Goal: Task Accomplishment & Management: Manage account settings

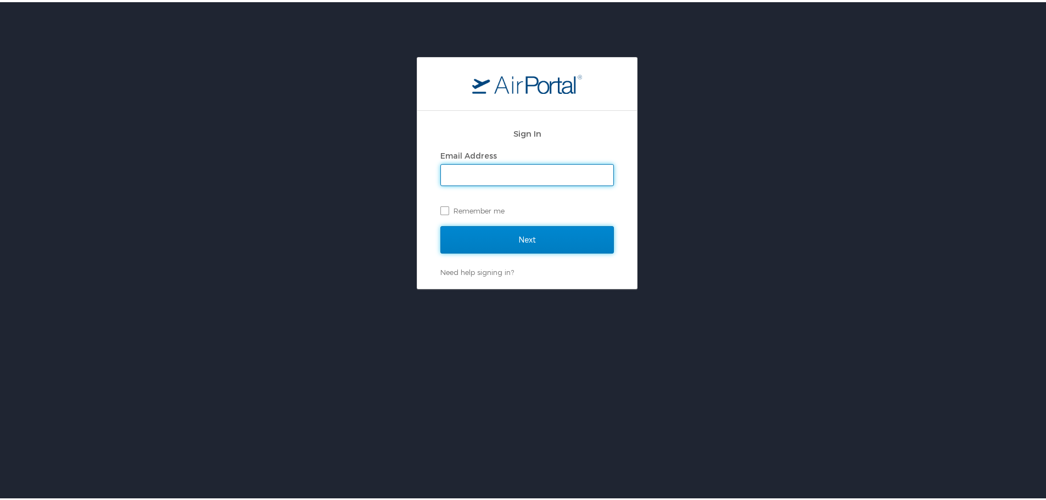
click at [456, 237] on input "Next" at bounding box center [526, 237] width 173 height 27
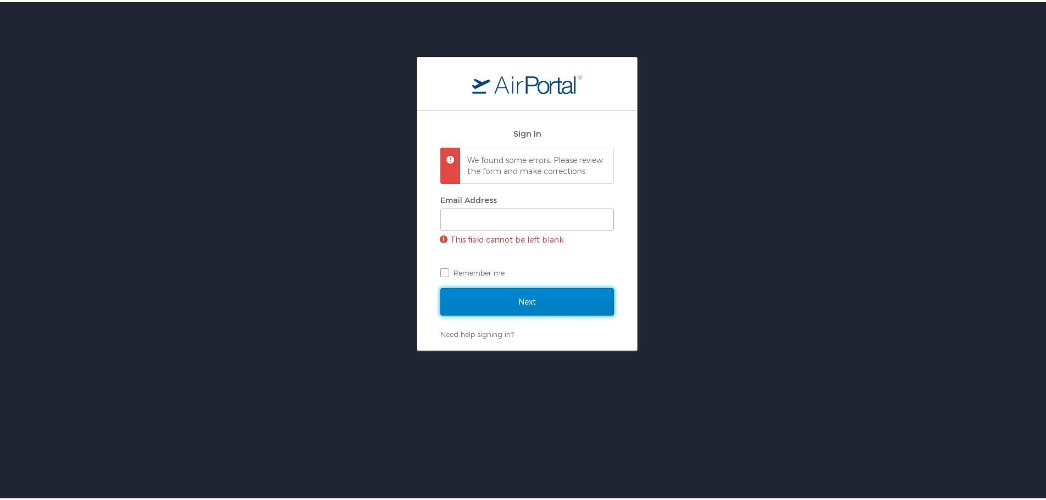
click at [525, 312] on input "Next" at bounding box center [526, 299] width 173 height 27
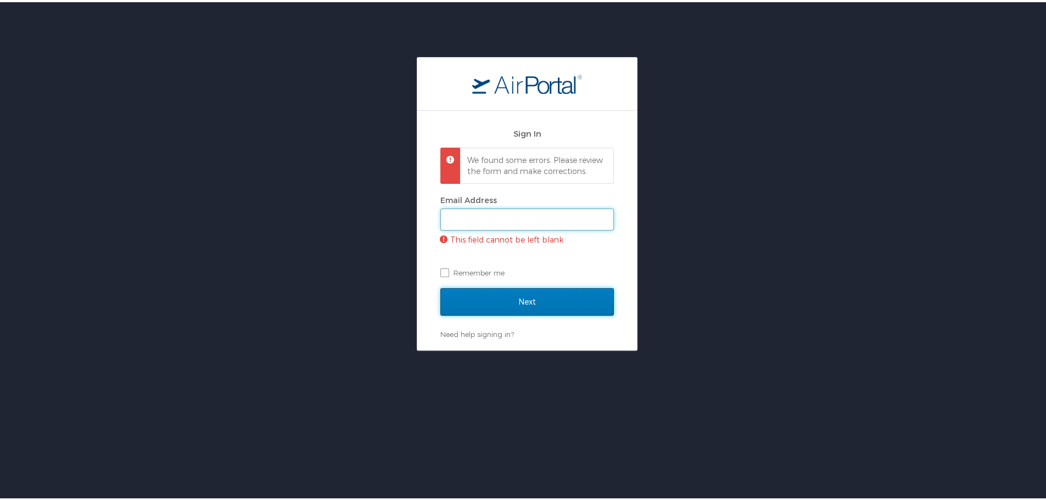
click at [470, 228] on input "Email Address" at bounding box center [527, 217] width 172 height 21
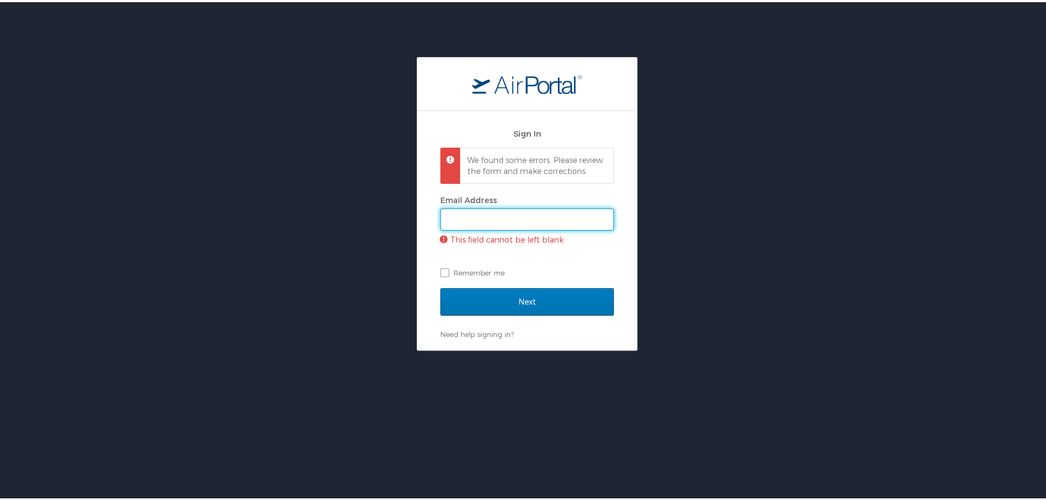
type input "tjohns@susla.edu"
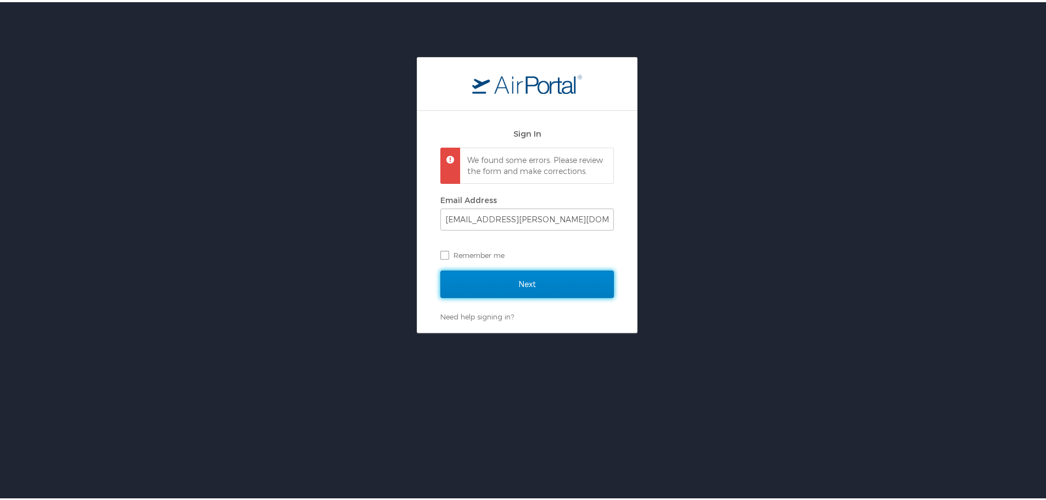
click at [515, 294] on input "Next" at bounding box center [526, 281] width 173 height 27
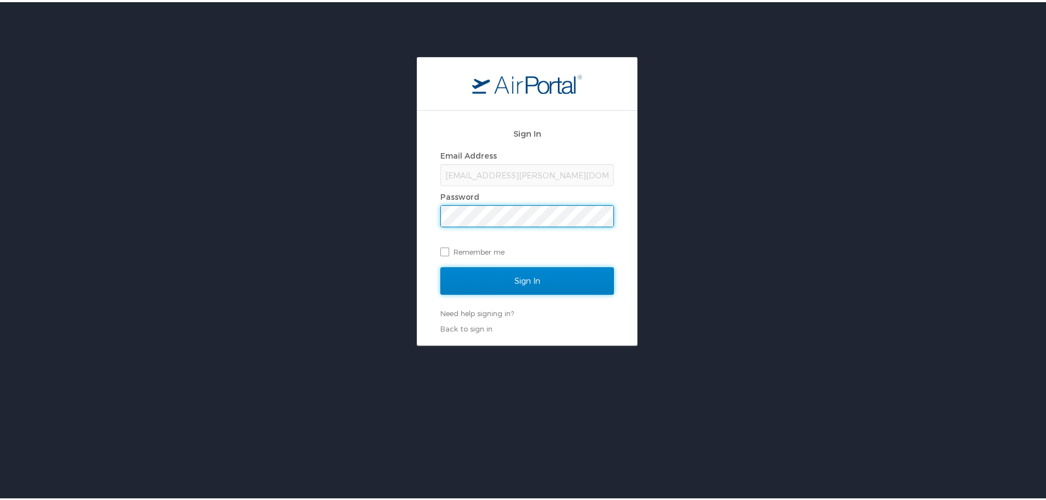
click at [504, 278] on input "Sign In" at bounding box center [526, 278] width 173 height 27
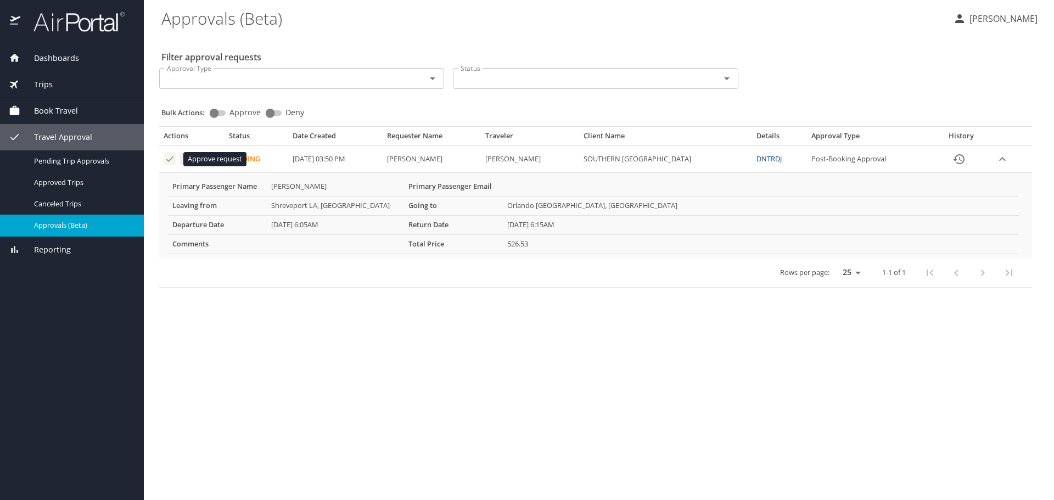
click at [169, 159] on icon "Approval table" at bounding box center [170, 159] width 10 height 10
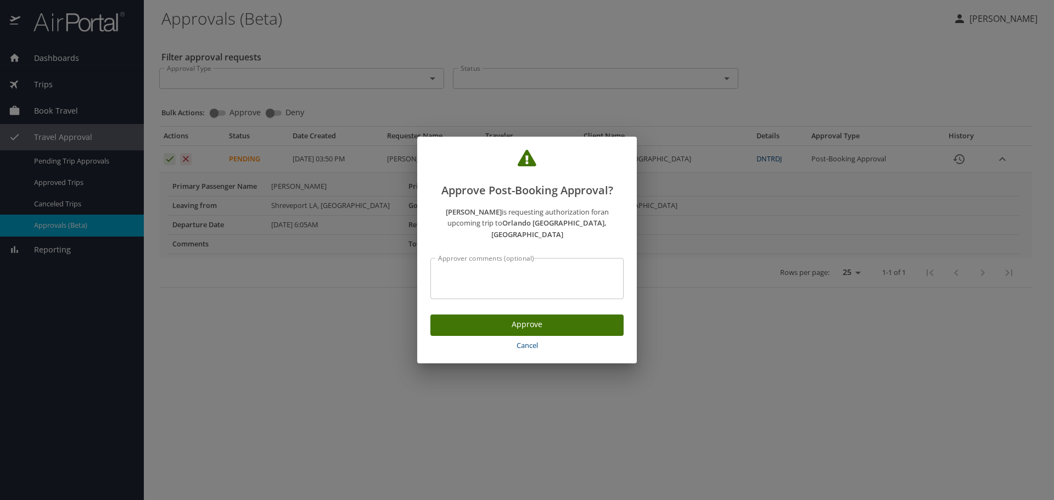
click at [538, 318] on span "Approve" at bounding box center [527, 325] width 176 height 14
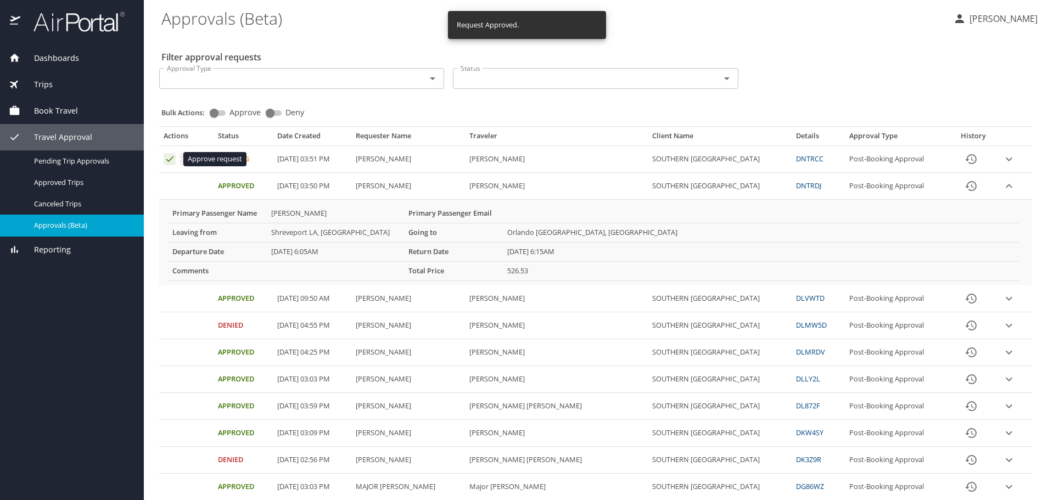
click at [169, 162] on icon "Approval table" at bounding box center [170, 159] width 10 height 10
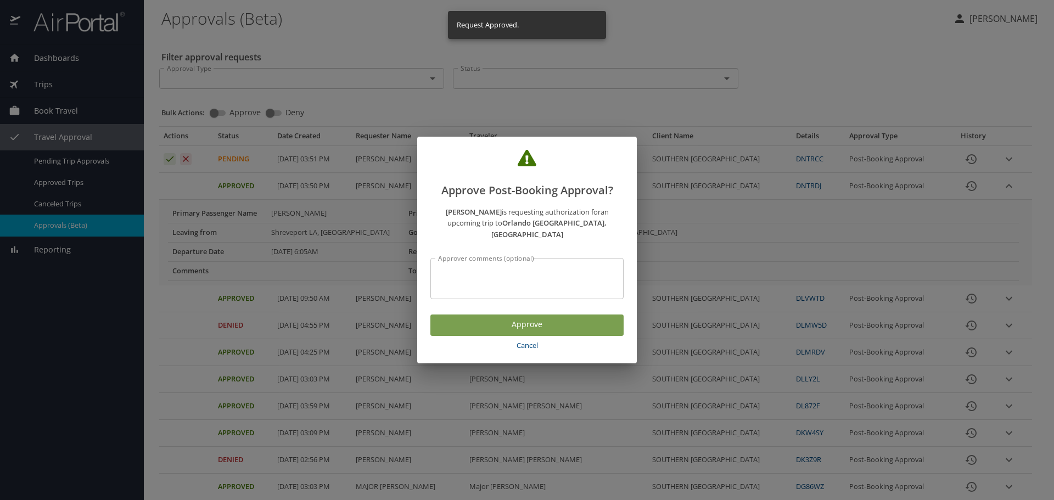
click at [532, 322] on span "Approve" at bounding box center [527, 325] width 176 height 14
